Goal: Transaction & Acquisition: Purchase product/service

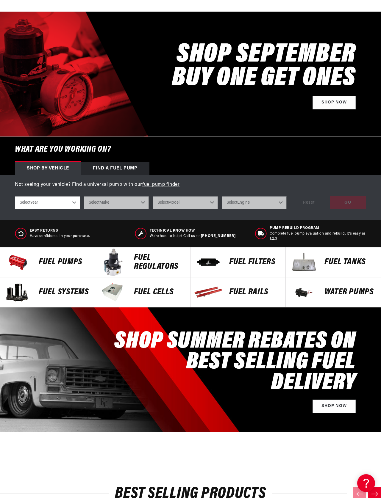
scroll to position [50, 0]
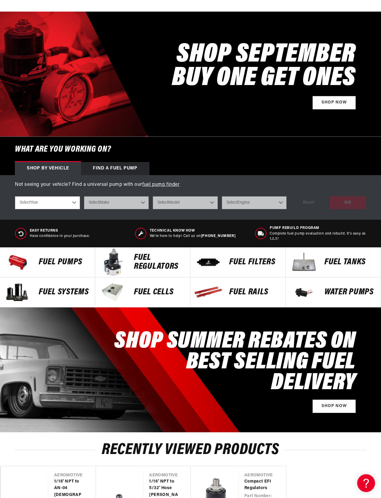
click at [254, 267] on p "FUEL FILTERS" at bounding box center [254, 262] width 50 height 9
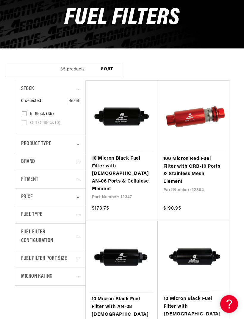
click at [125, 170] on link "10 Micron Black Fuel Filter with [DEMOGRAPHIC_DATA] AN-06 Ports & Cellulose Ele…" at bounding box center [121, 174] width 59 height 38
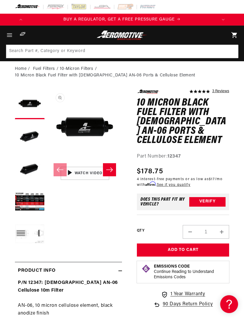
click at [30, 198] on button "Load image 4 in gallery view" at bounding box center [30, 203] width 30 height 30
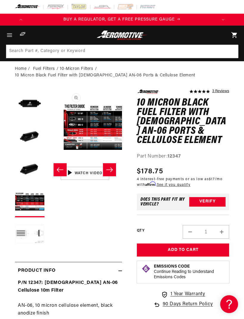
scroll to position [0, 223]
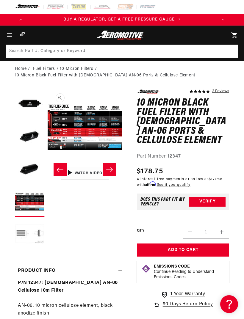
click at [48, 164] on button "Open media 4 in modal" at bounding box center [48, 164] width 0 height 0
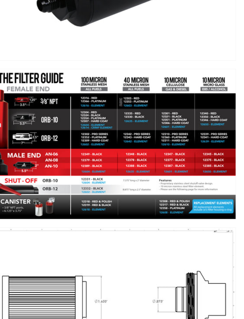
scroll to position [0, 381]
click at [165, 38] on img "Media gallery" at bounding box center [122, 30] width 178 height 119
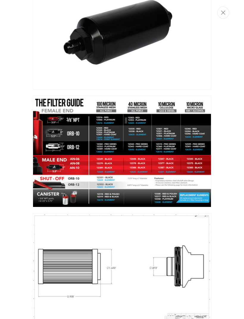
click at [221, 15] on button "Close" at bounding box center [223, 13] width 12 height 12
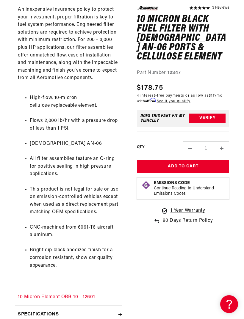
scroll to position [0, 0]
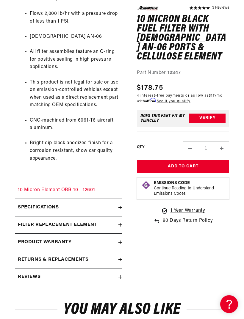
click at [118, 203] on summary "Specifications" at bounding box center [68, 207] width 107 height 17
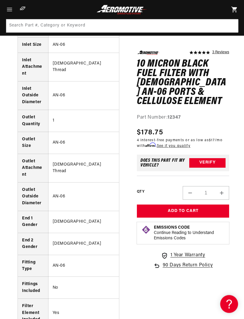
scroll to position [646, 0]
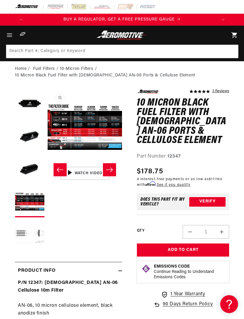
click at [28, 101] on button "Load image 1 in gallery view" at bounding box center [30, 104] width 30 height 30
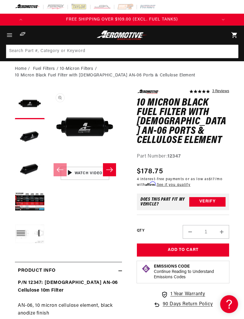
scroll to position [0, 42]
